Goal: Check status: Check status

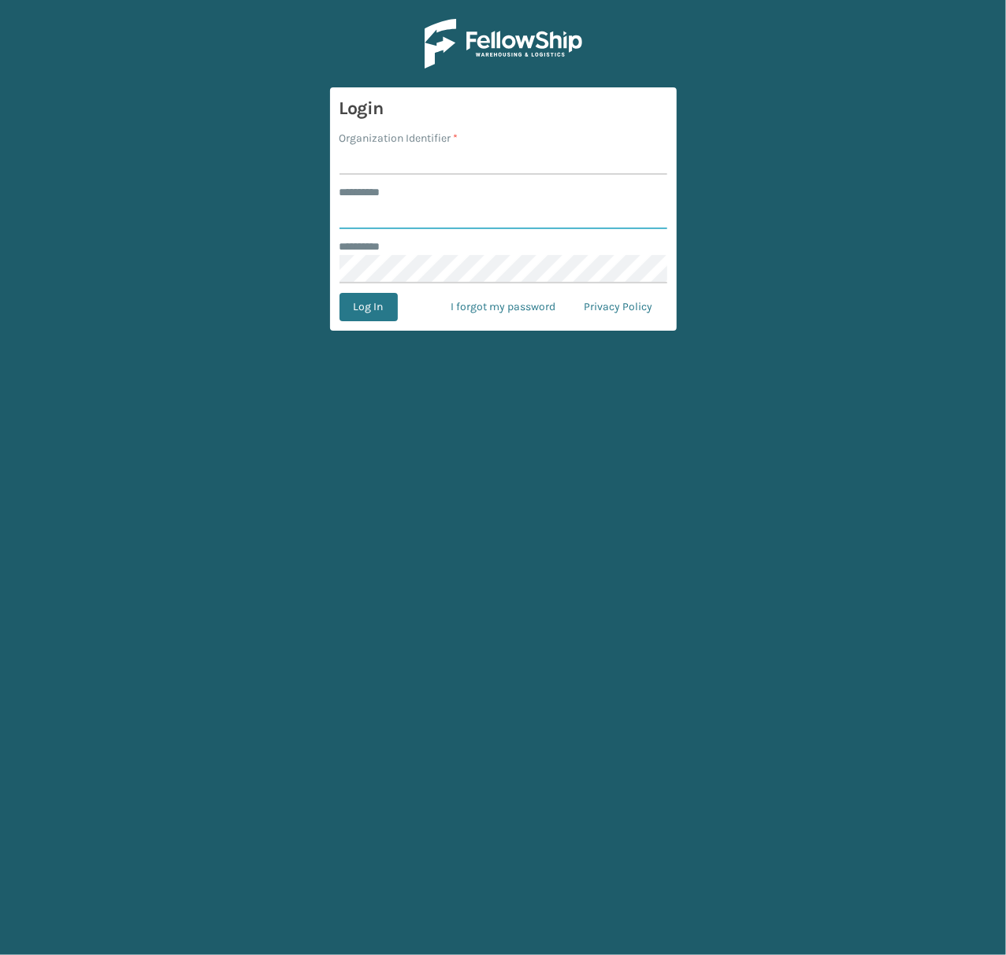
type input "*****"
drag, startPoint x: 466, startPoint y: 156, endPoint x: 465, endPoint y: 165, distance: 8.8
click at [466, 156] on input "Organization Identifier *" at bounding box center [503, 160] width 328 height 28
type input "SuperAdminOrganization"
click at [375, 313] on button "Log In" at bounding box center [368, 307] width 58 height 28
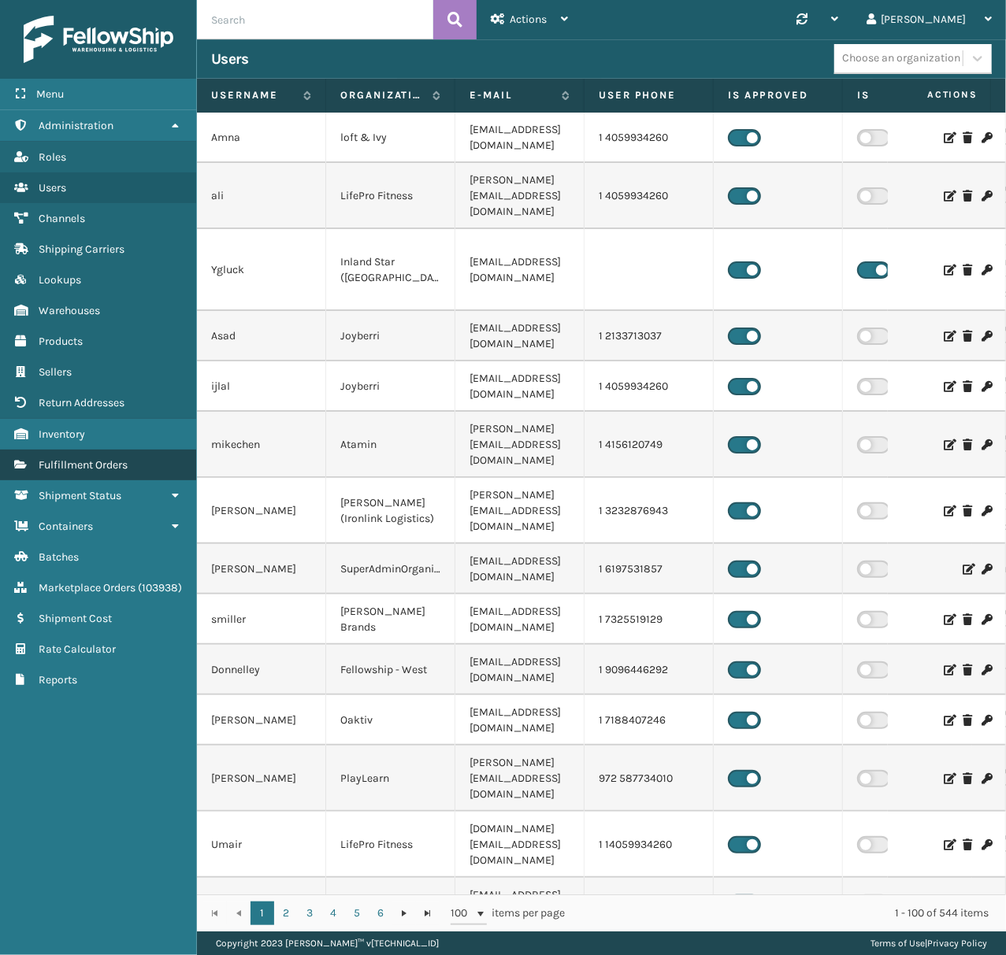
click at [113, 471] on span "Fulfillment Orders" at bounding box center [83, 464] width 89 height 13
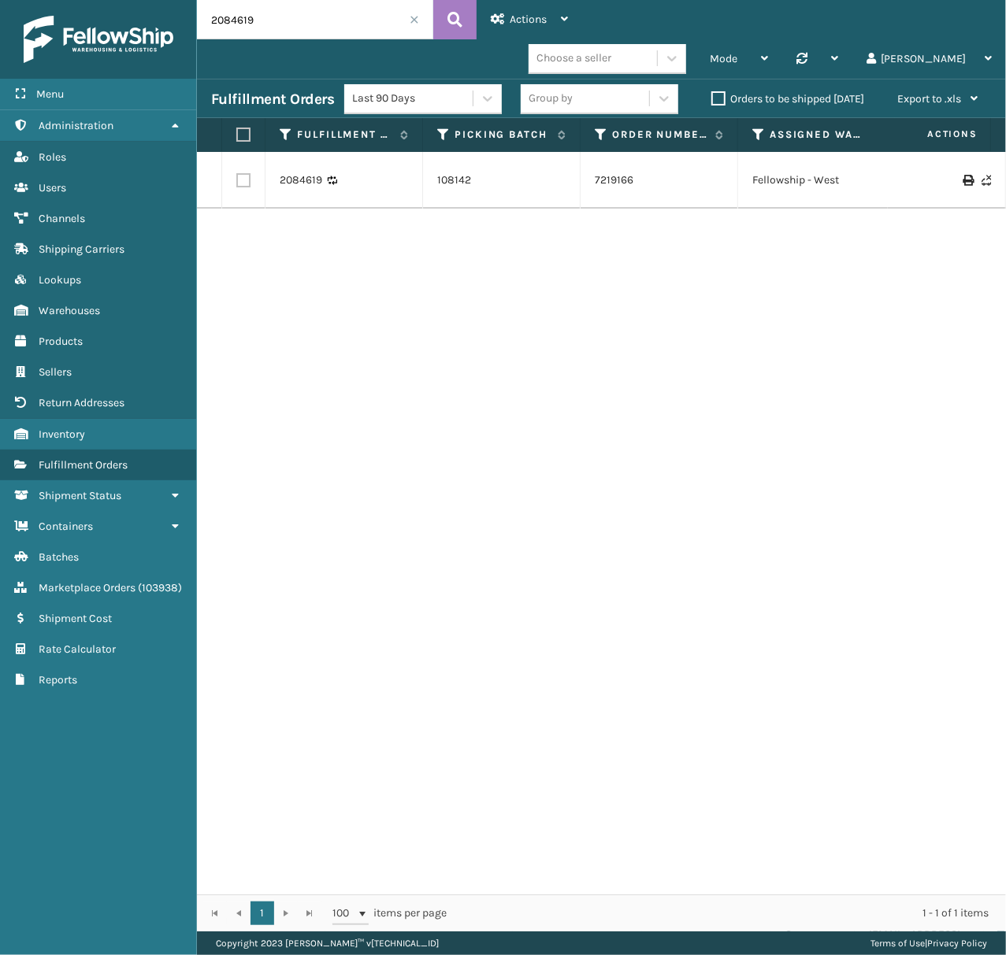
click at [413, 19] on span at bounding box center [414, 19] width 9 height 9
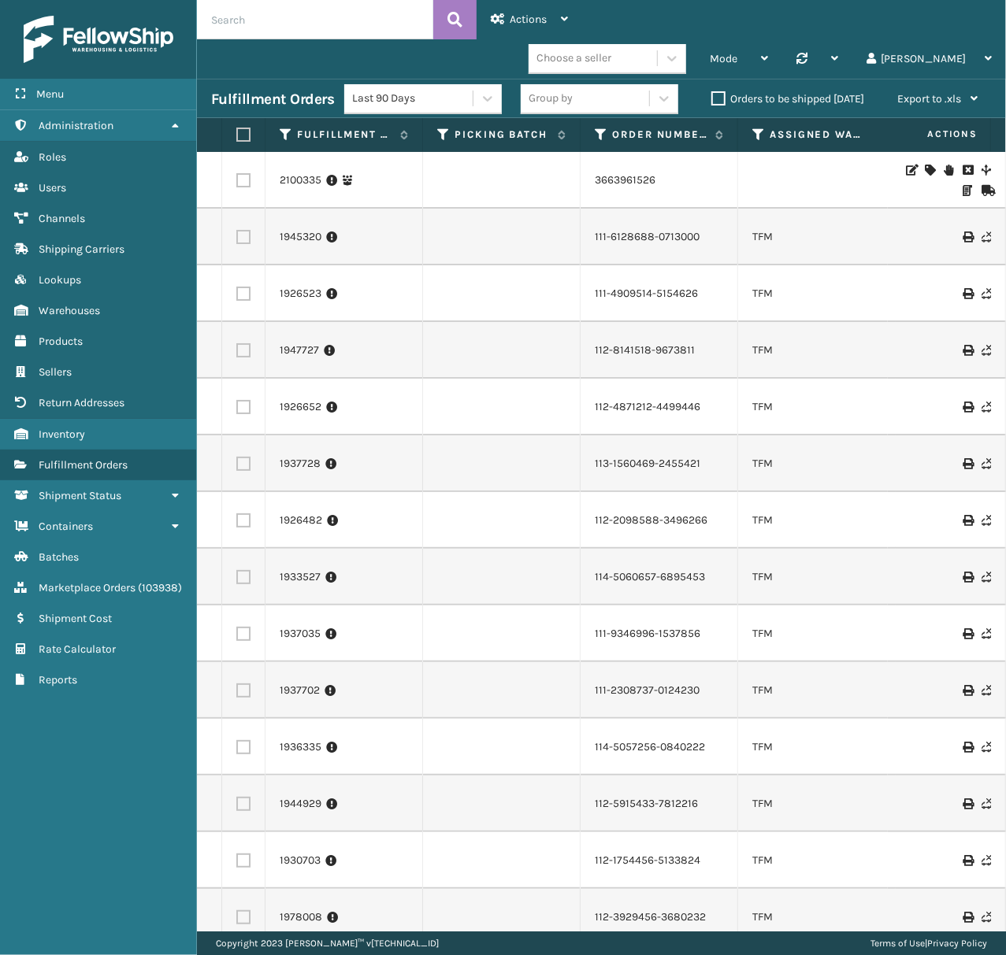
click at [309, 20] on input "text" at bounding box center [315, 19] width 236 height 39
type input "sa531636"
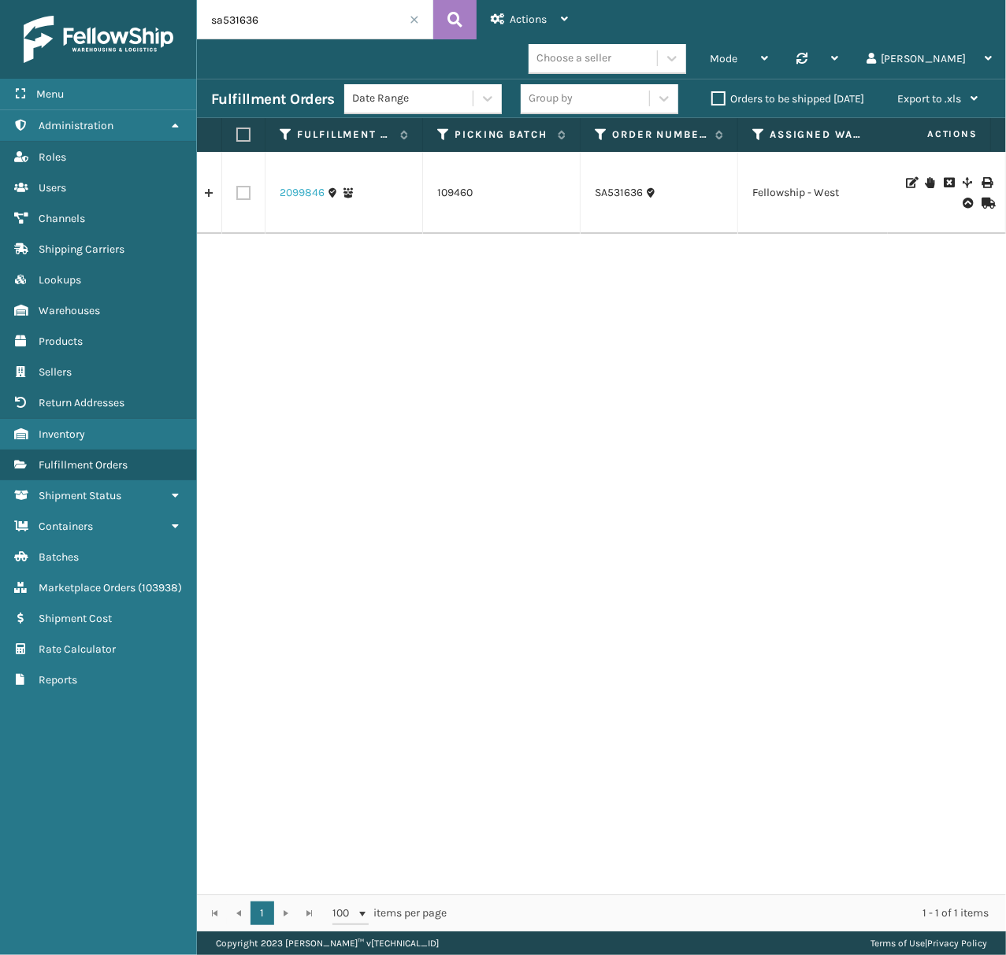
click at [293, 185] on link "2099846" at bounding box center [302, 193] width 45 height 16
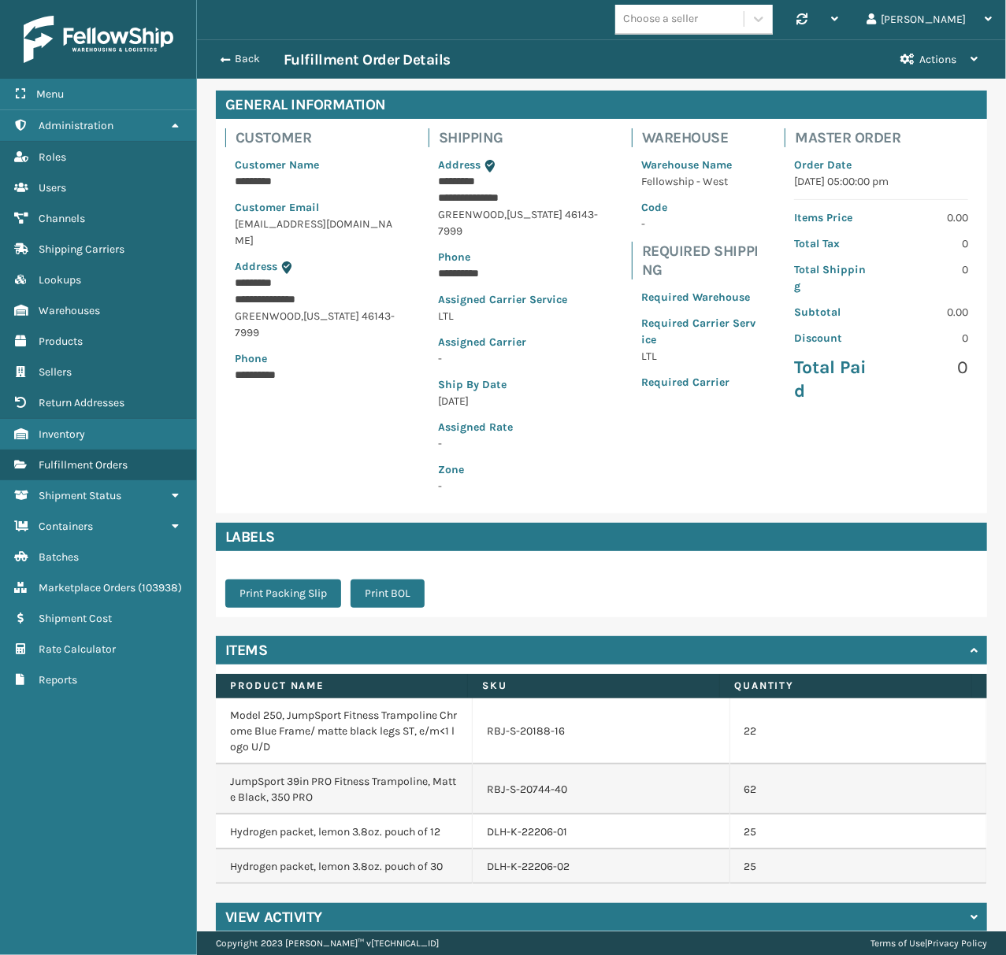
scroll to position [80, 0]
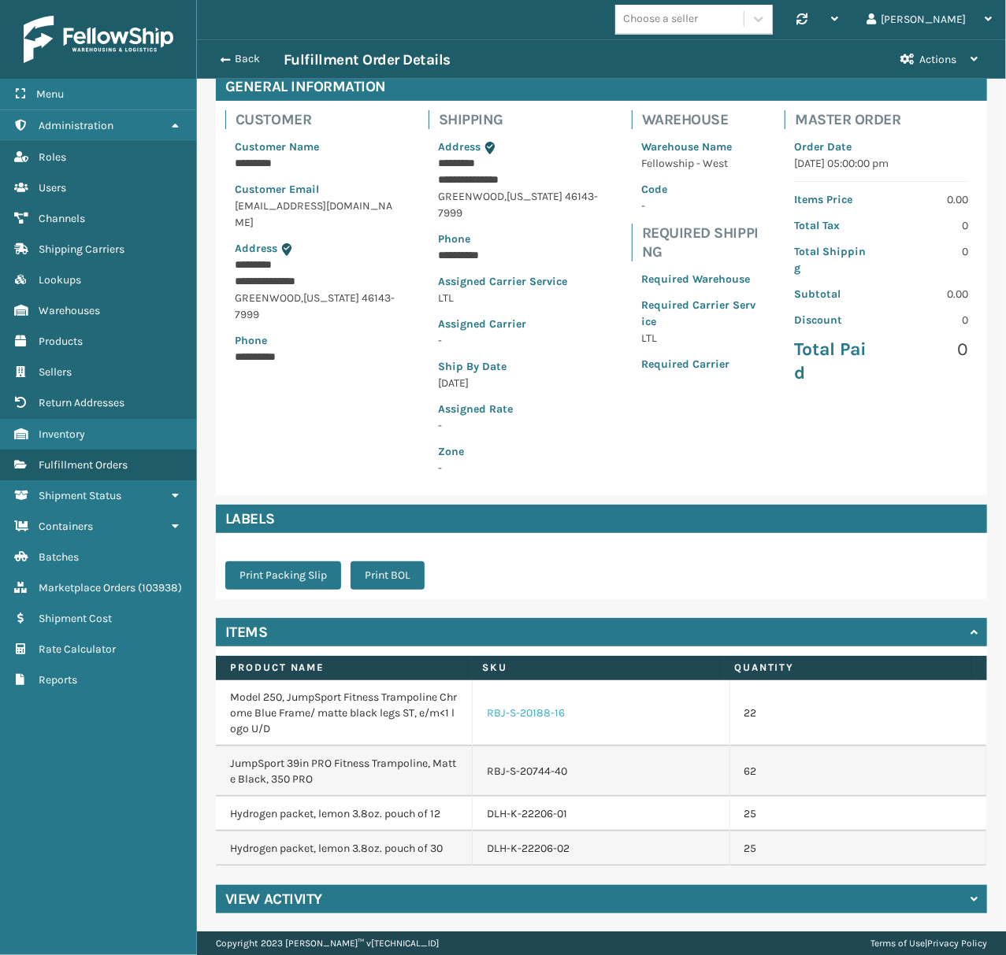
click at [506, 713] on link "RBJ-S-20188-16" at bounding box center [526, 714] width 78 height 16
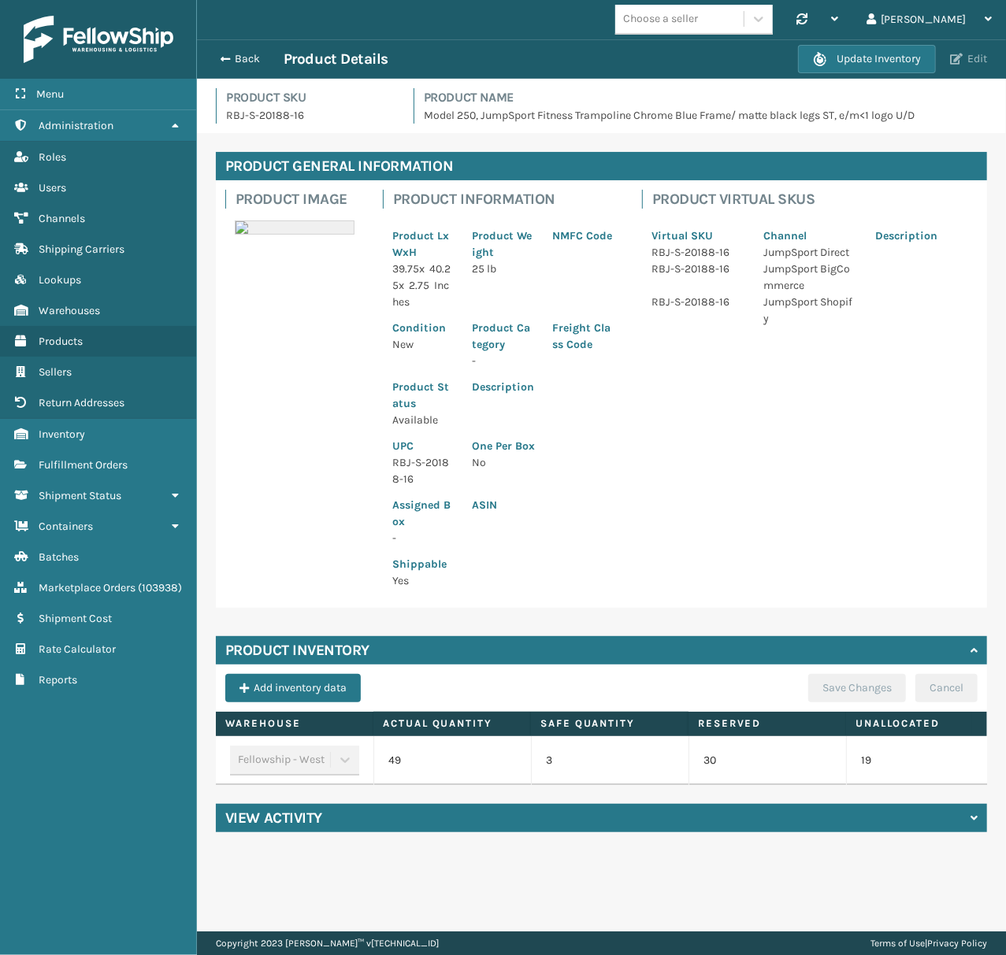
click at [948, 61] on button "Edit" at bounding box center [968, 59] width 46 height 14
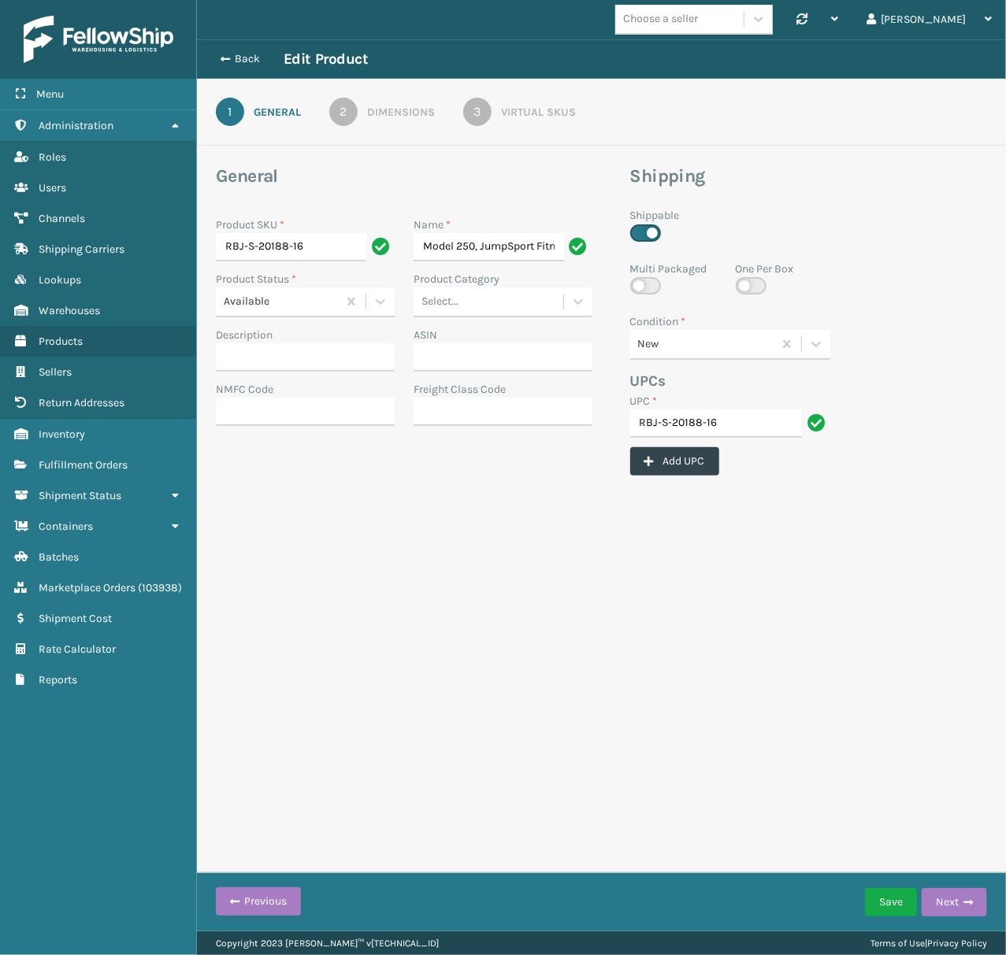
scroll to position [0, 369]
click at [214, 64] on button "Back" at bounding box center [247, 59] width 72 height 14
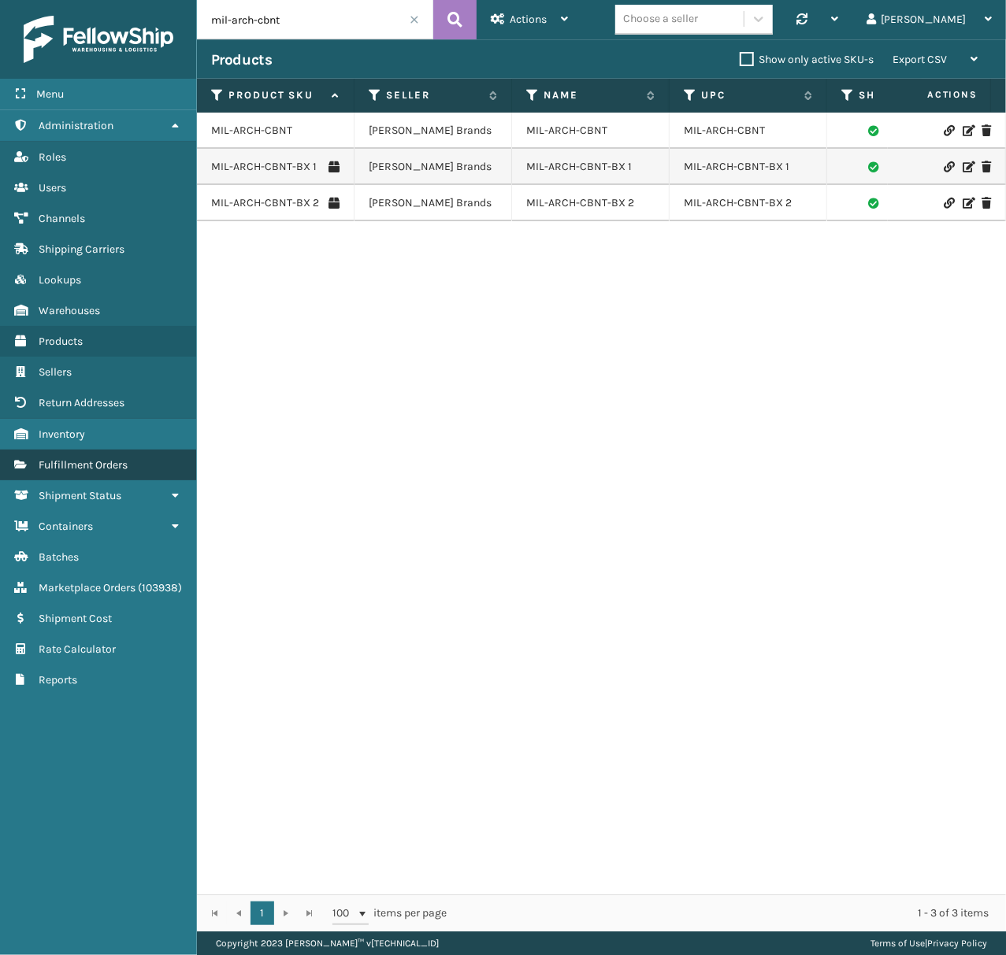
click at [76, 461] on link "Fulfillment Orders" at bounding box center [98, 465] width 196 height 31
